Goal: Information Seeking & Learning: Learn about a topic

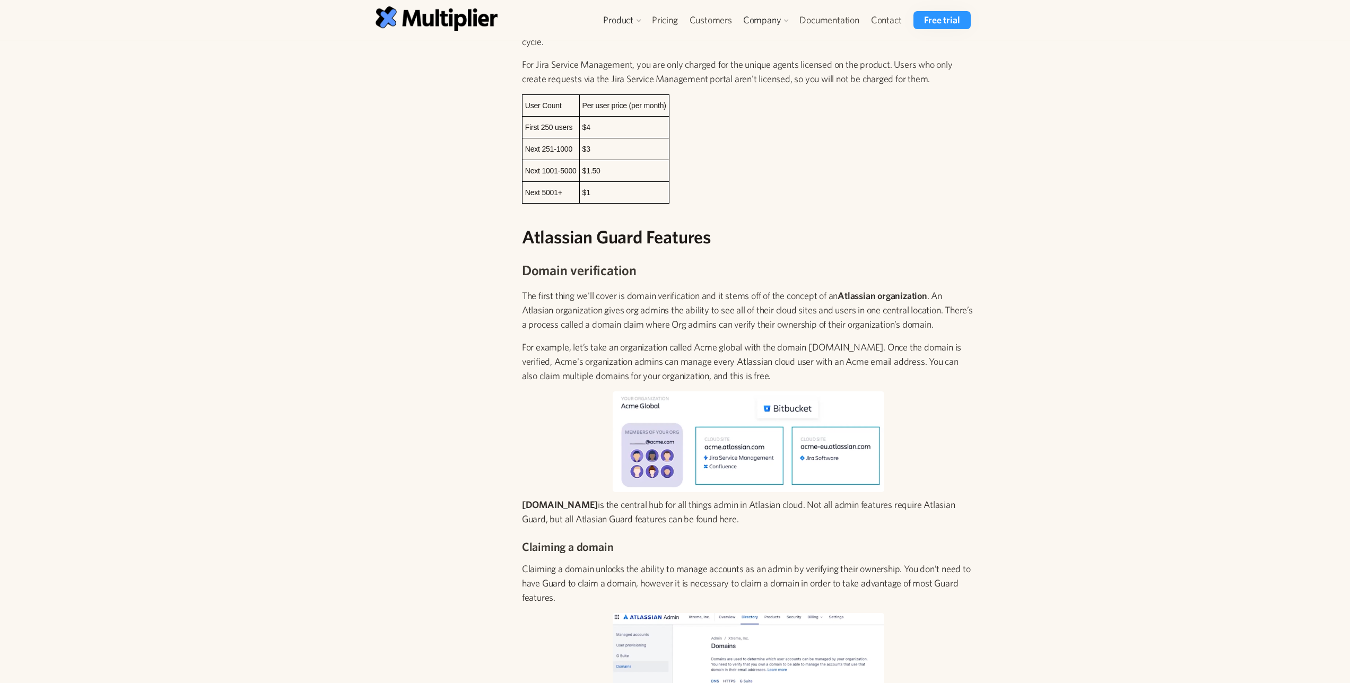
scroll to position [496, 0]
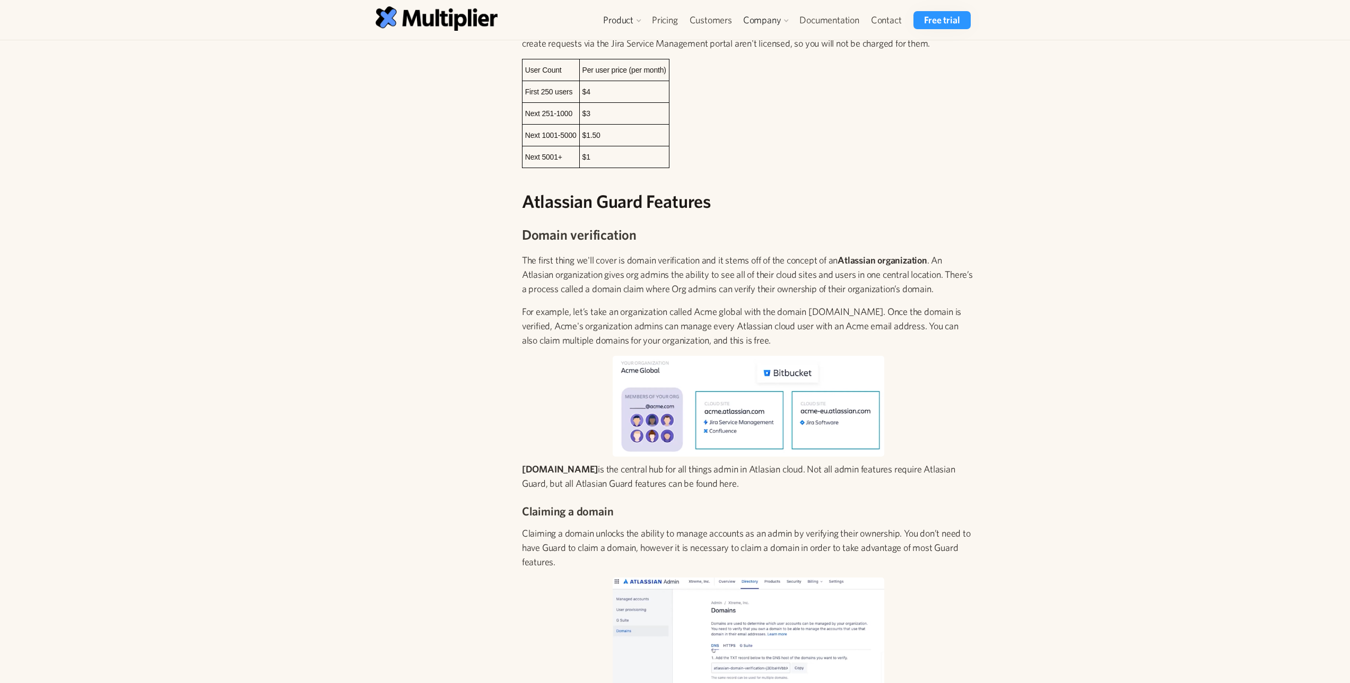
click at [781, 356] on img at bounding box center [749, 406] width 272 height 101
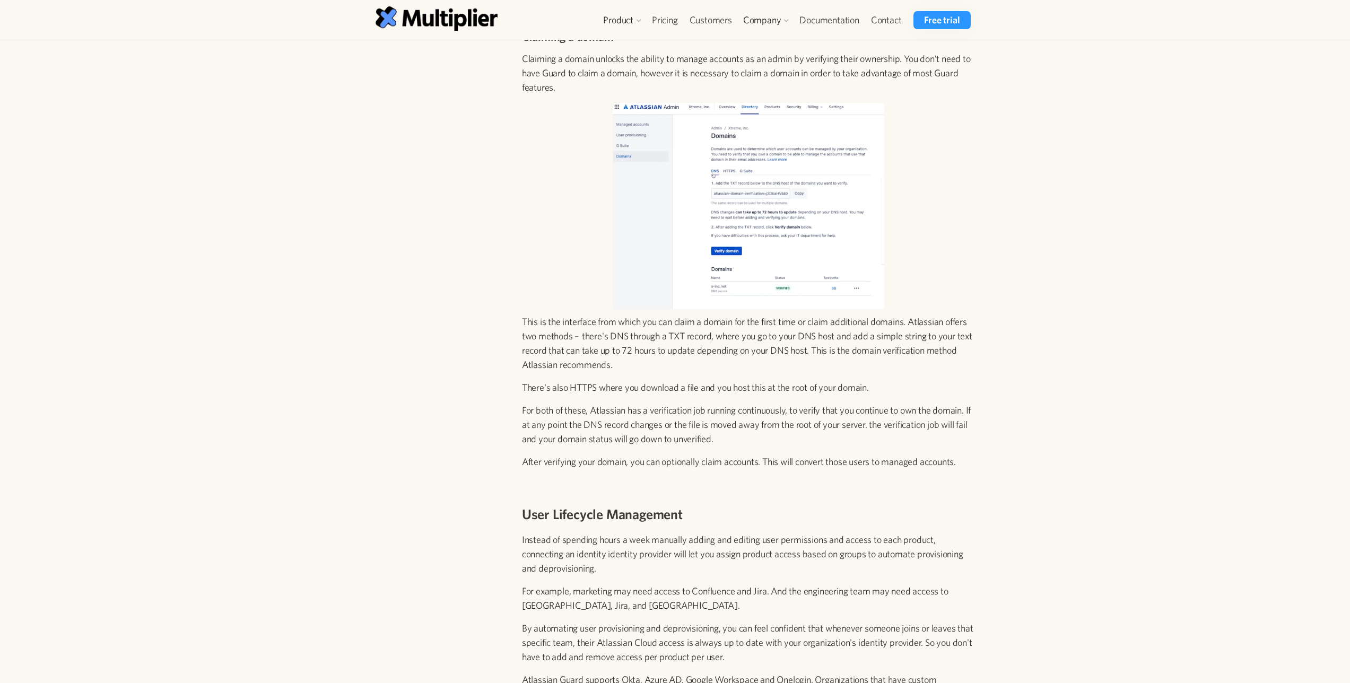
scroll to position [972, 0]
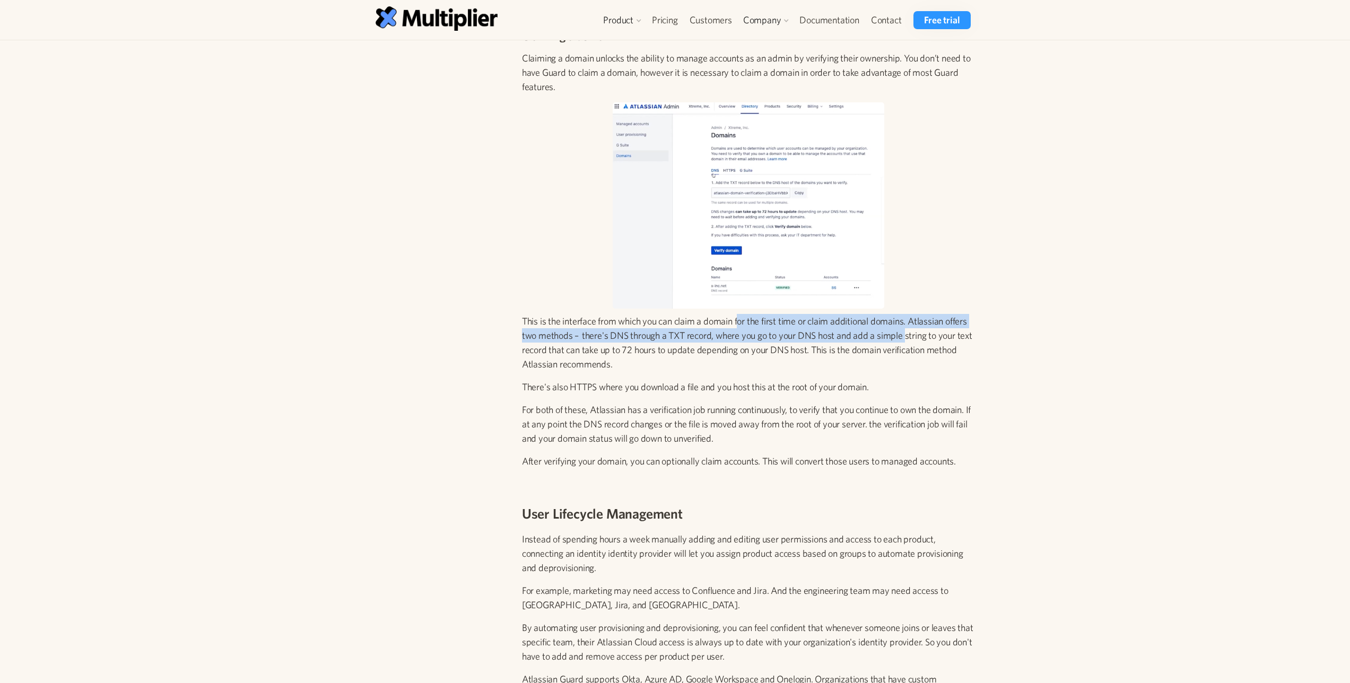
drag, startPoint x: 740, startPoint y: 308, endPoint x: 906, endPoint y: 316, distance: 165.7
click at [906, 316] on p "This is the interface from which you can claim a domain for the first time or c…" at bounding box center [748, 342] width 453 height 57
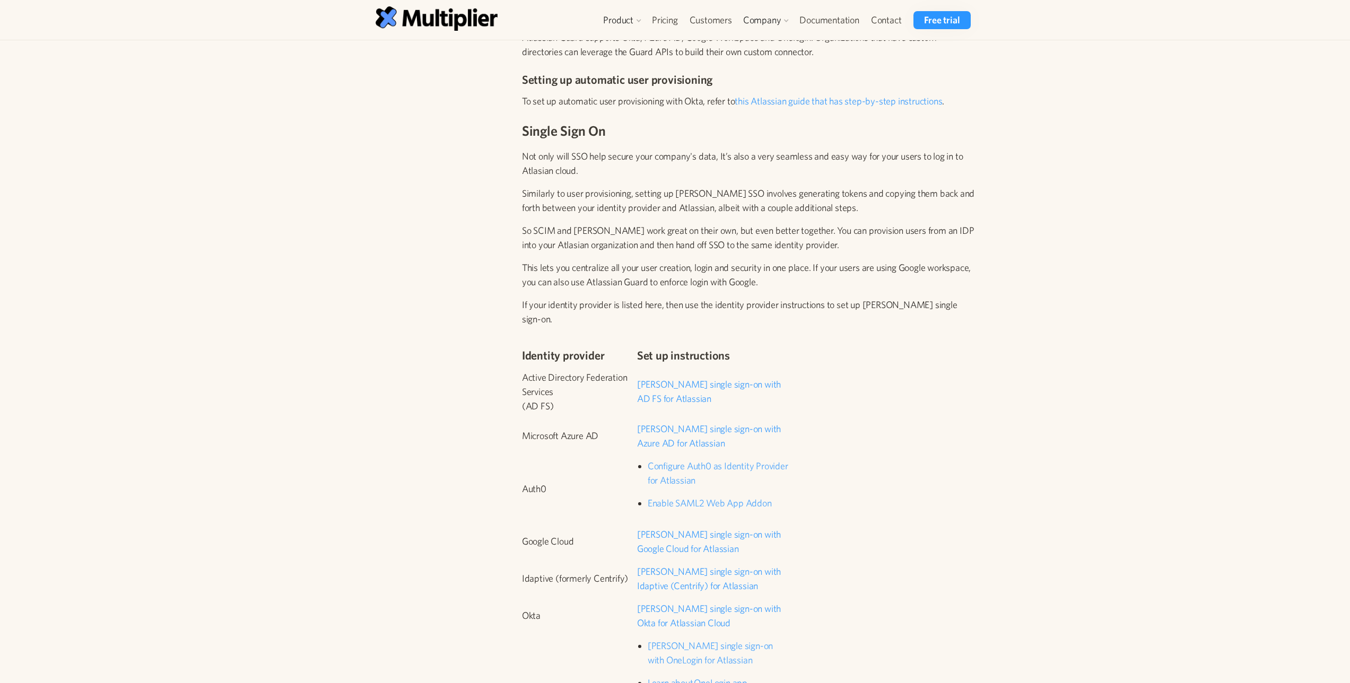
scroll to position [1615, 0]
click at [663, 377] on link "[PERSON_NAME] single sign-on with AD FS for Atlassian" at bounding box center [709, 389] width 144 height 25
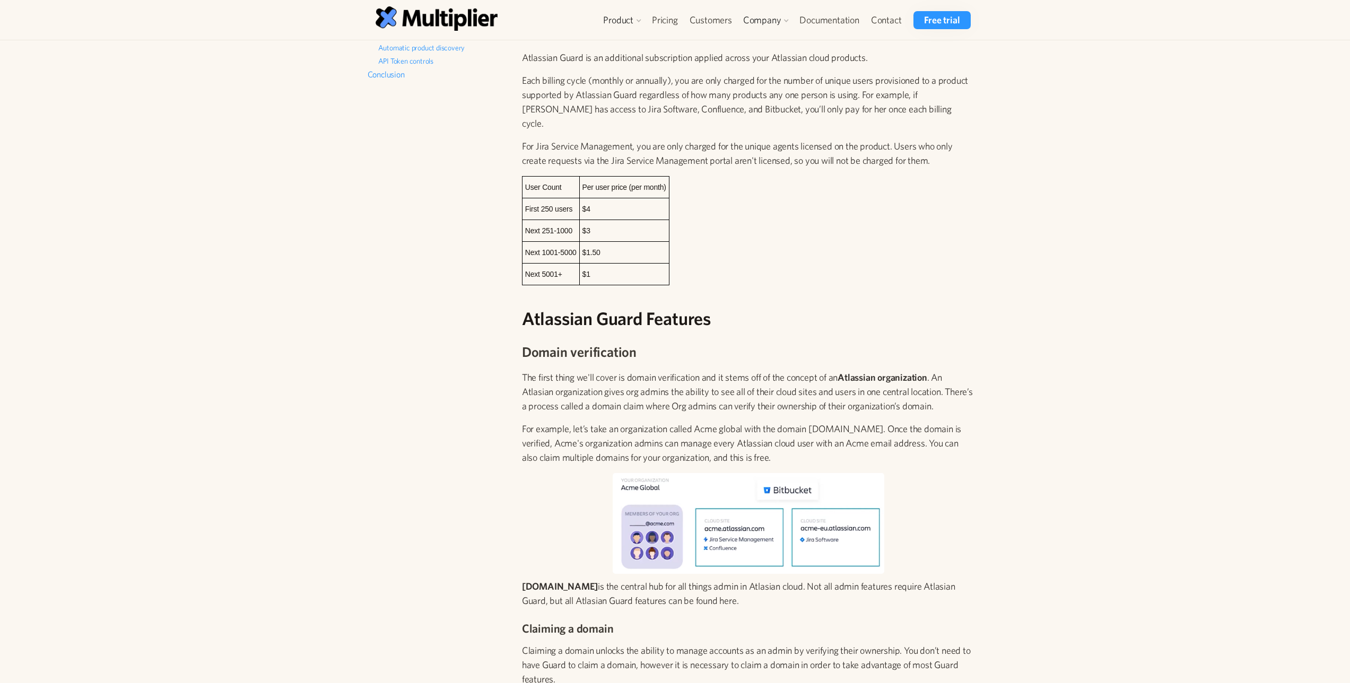
scroll to position [214, 0]
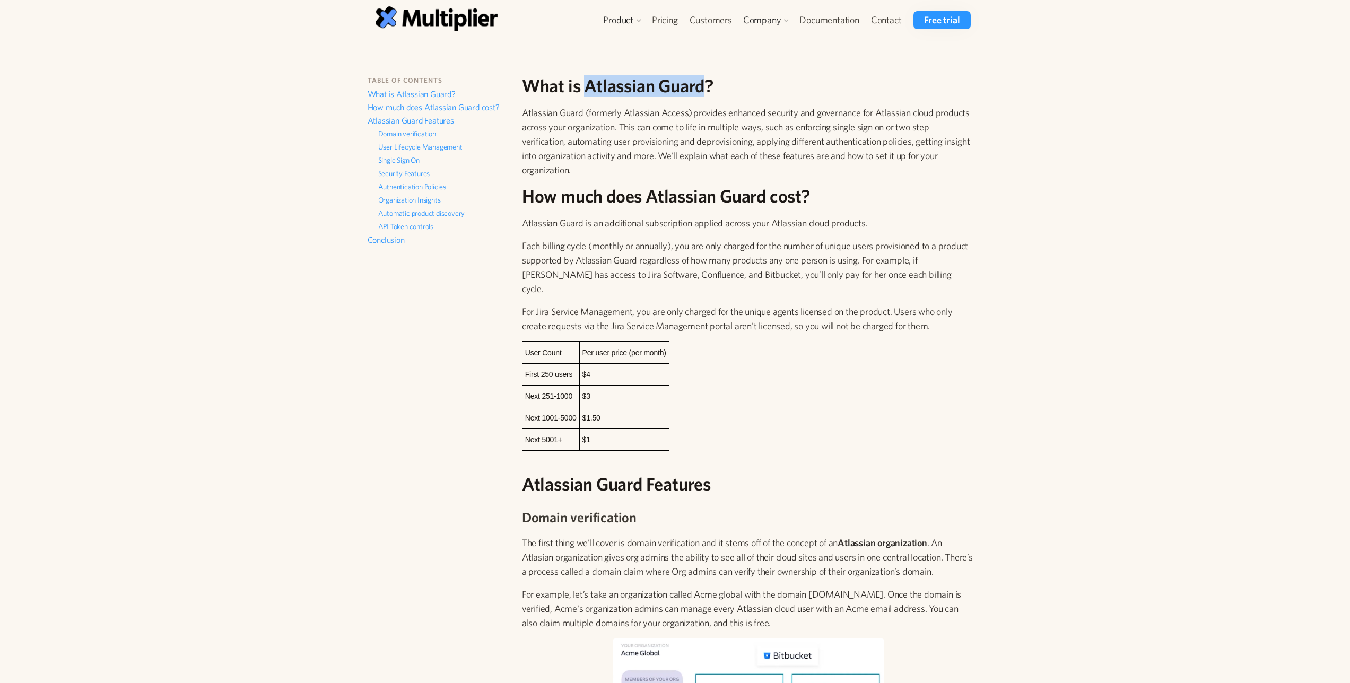
drag, startPoint x: 707, startPoint y: 84, endPoint x: 584, endPoint y: 95, distance: 123.5
click at [584, 95] on h2 "What is Atlassian Guard?" at bounding box center [748, 86] width 453 height 22
copy h2 "Atlassian Guard"
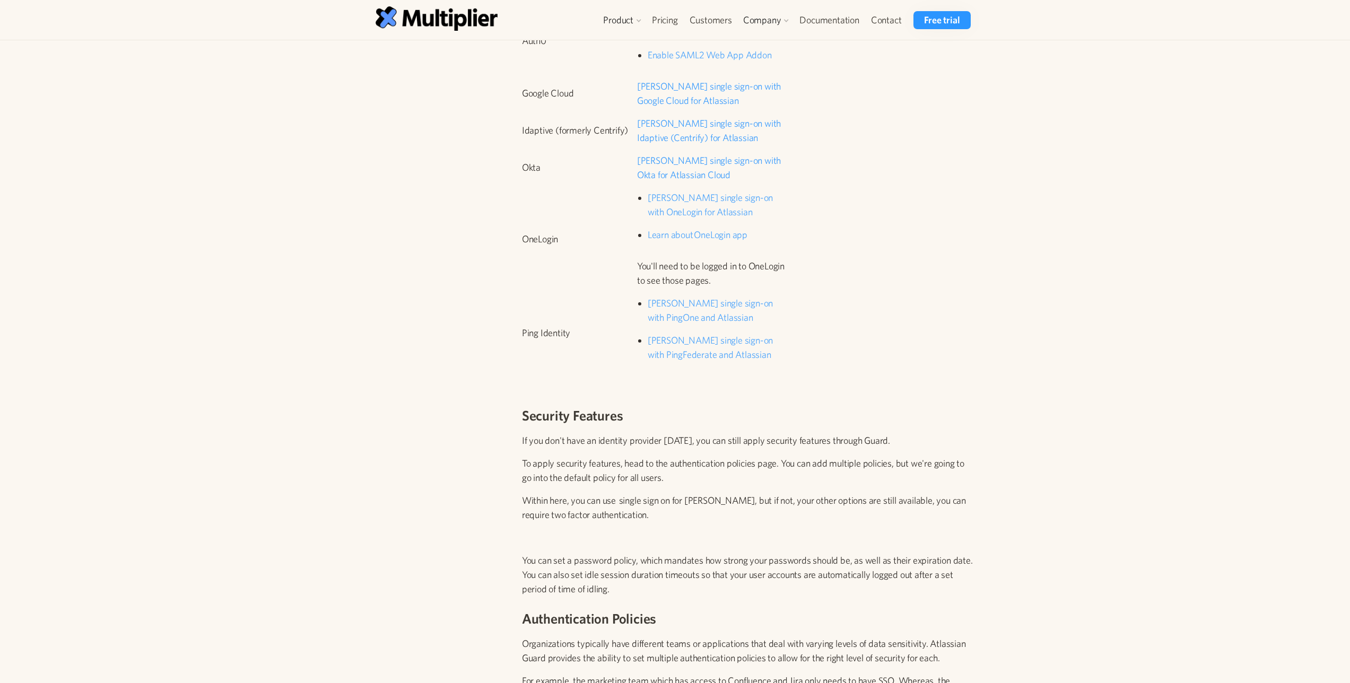
scroll to position [1984, 0]
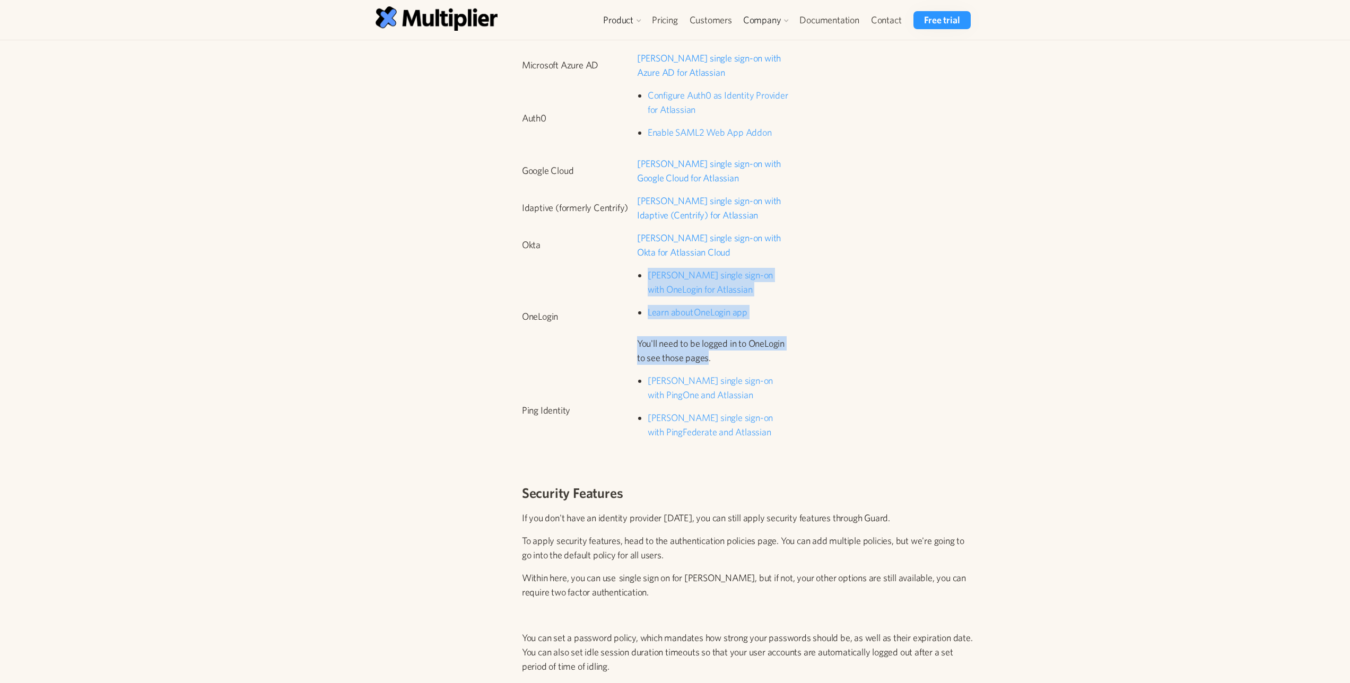
drag, startPoint x: 631, startPoint y: 317, endPoint x: 706, endPoint y: 323, distance: 76.1
click at [706, 323] on tr "OneLogin [PERSON_NAME] single sign-on with OneLogin for Atlassian Learn about O…" at bounding box center [656, 321] width 269 height 106
click at [845, 323] on div "Identity provider Set up instructions Active Directory Federation Services (AD …" at bounding box center [748, 210] width 453 height 492
drag, startPoint x: 749, startPoint y: 330, endPoint x: 637, endPoint y: 310, distance: 114.2
click at [637, 336] on p "You'll need to be logged in to OneLogin to see those pages." at bounding box center [714, 350] width 154 height 29
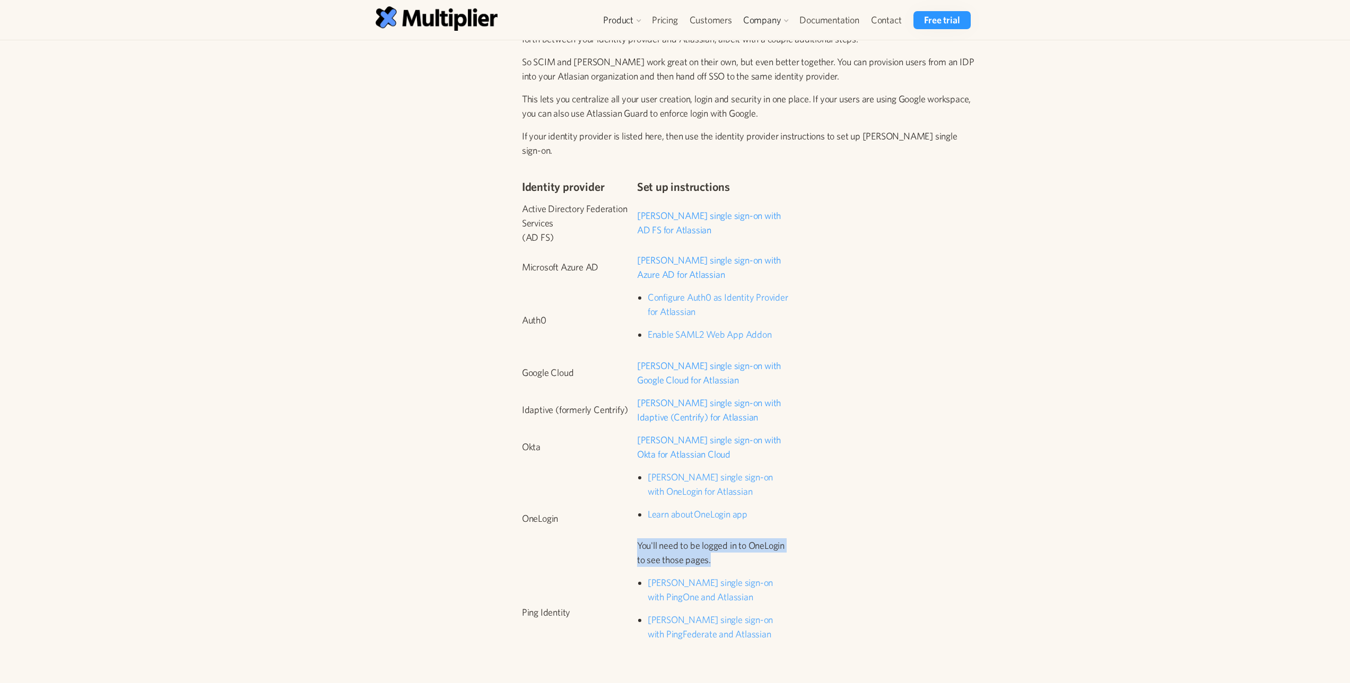
scroll to position [1736, 0]
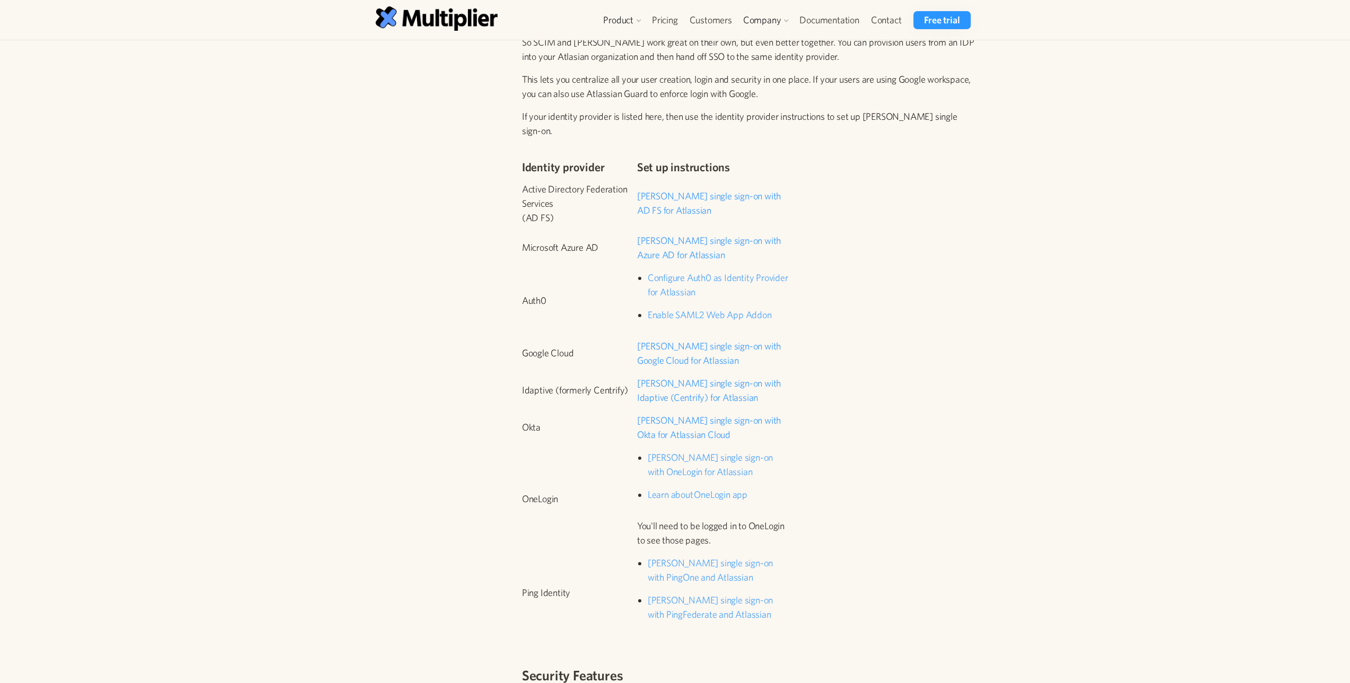
scroll to position [1801, 0]
click at [702, 235] on link "[PERSON_NAME] single sign-on with Azure AD for Atlassian" at bounding box center [709, 247] width 144 height 25
